Goal: Information Seeking & Learning: Learn about a topic

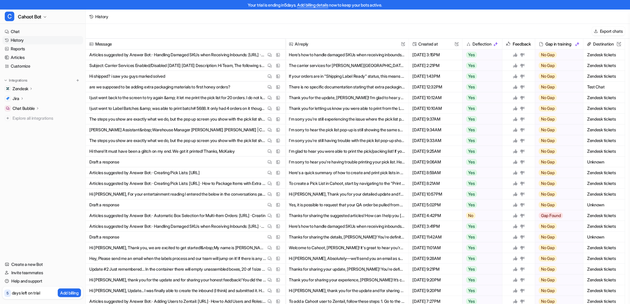
click at [116, 27] on div "Export chats" at bounding box center [358, 31] width 544 height 15
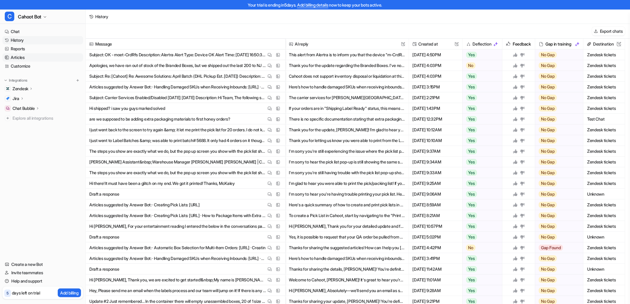
click at [18, 55] on link "Articles" at bounding box center [42, 57] width 81 height 8
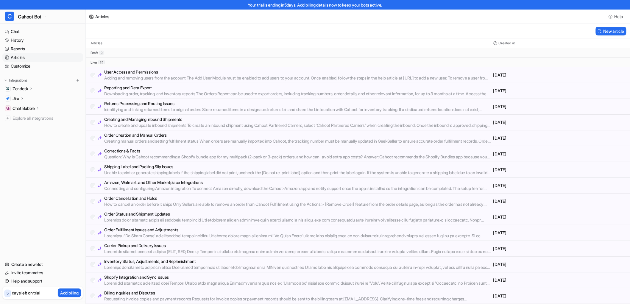
click at [182, 74] on p "User Access and Permissions" at bounding box center [297, 72] width 387 height 6
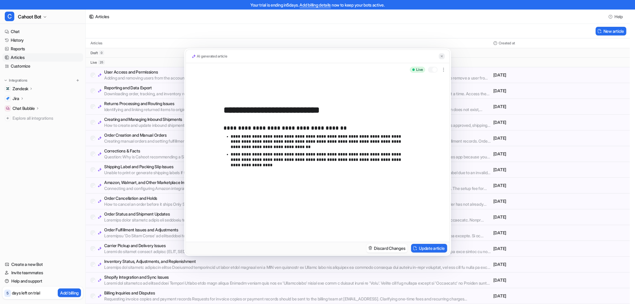
click at [442, 56] on img at bounding box center [442, 56] width 4 height 4
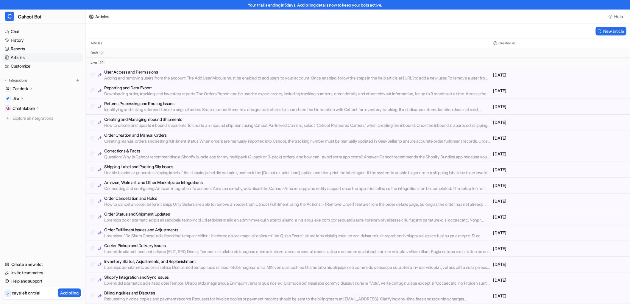
click at [115, 88] on p "Reporting and Data Export" at bounding box center [297, 88] width 387 height 6
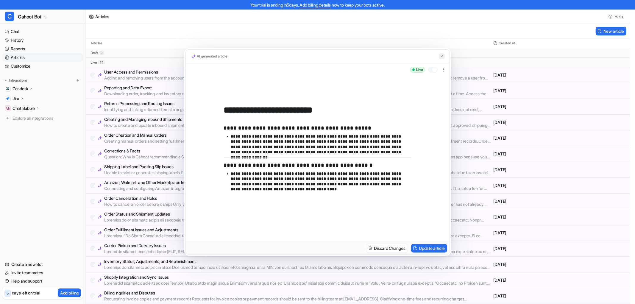
click at [441, 57] on img at bounding box center [442, 56] width 4 height 4
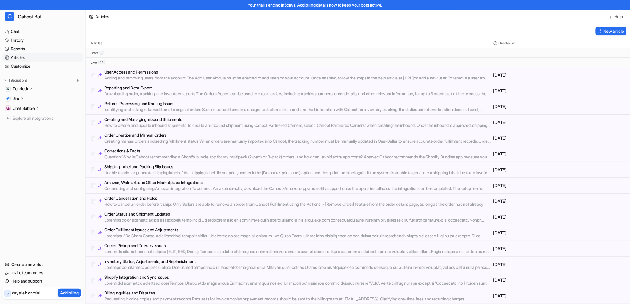
click at [114, 103] on p "Returns Processing and Routing Issues" at bounding box center [297, 104] width 387 height 6
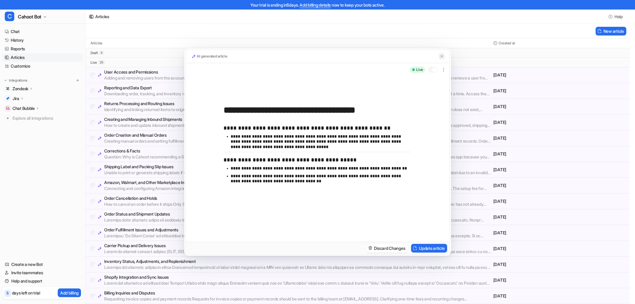
click at [441, 56] on img at bounding box center [442, 56] width 4 height 4
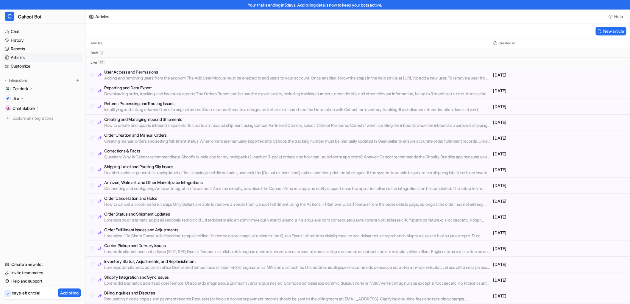
click at [130, 116] on p "Creating and Managing Inbound Shipments" at bounding box center [297, 119] width 387 height 6
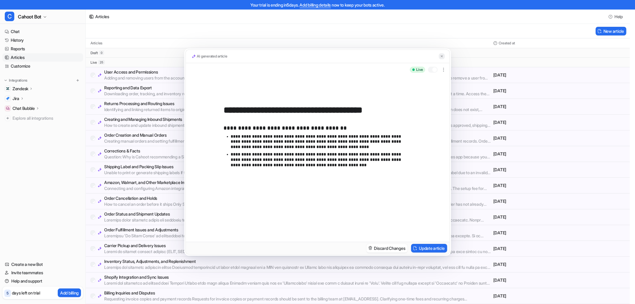
click at [442, 56] on img at bounding box center [442, 56] width 4 height 4
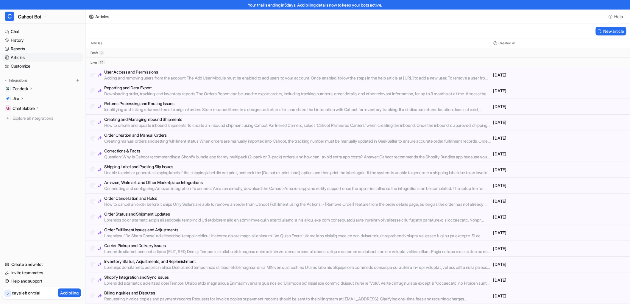
click at [138, 136] on p "Order Creation and Manual Orders" at bounding box center [297, 135] width 387 height 6
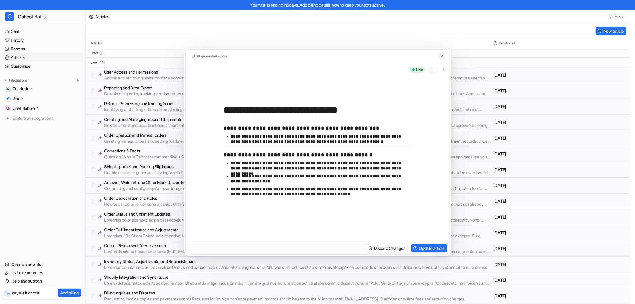
click at [441, 56] on img at bounding box center [442, 56] width 4 height 4
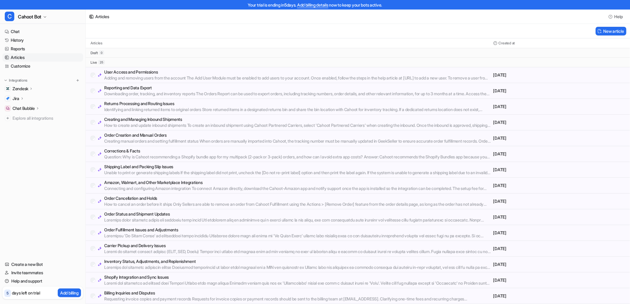
click at [292, 29] on div "New article" at bounding box center [358, 31] width 544 height 15
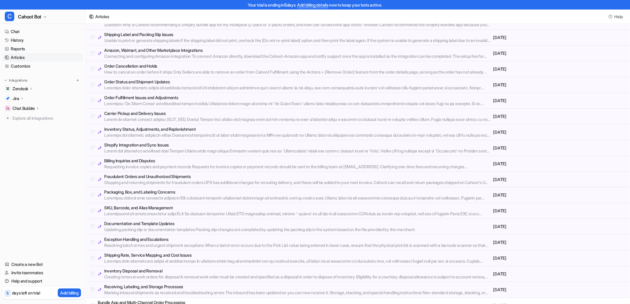
scroll to position [158, 0]
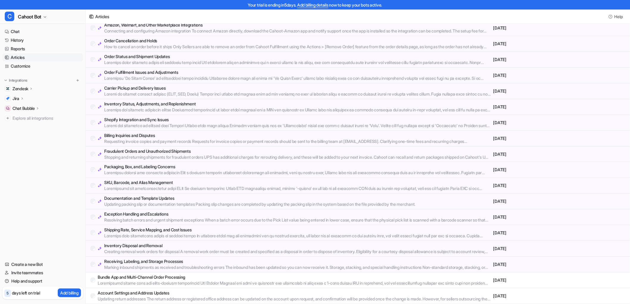
click at [168, 149] on p "Fraudulent Orders and Unauthorized Shipments" at bounding box center [297, 151] width 387 height 6
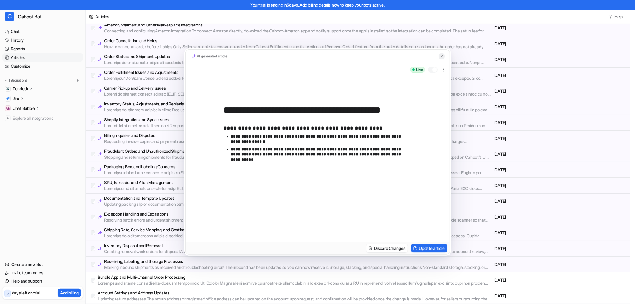
click at [441, 54] on button at bounding box center [442, 56] width 6 height 6
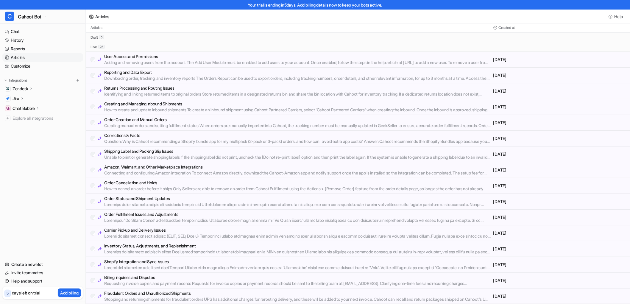
scroll to position [0, 0]
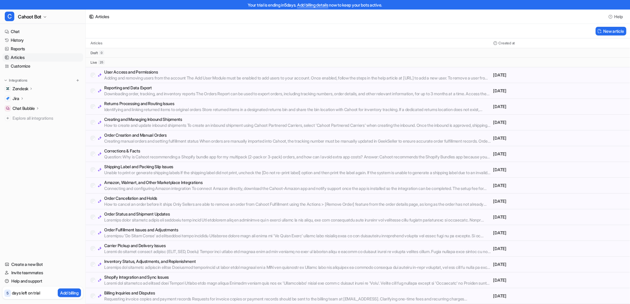
click at [165, 27] on div "New article" at bounding box center [358, 31] width 544 height 15
